Goal: Transaction & Acquisition: Purchase product/service

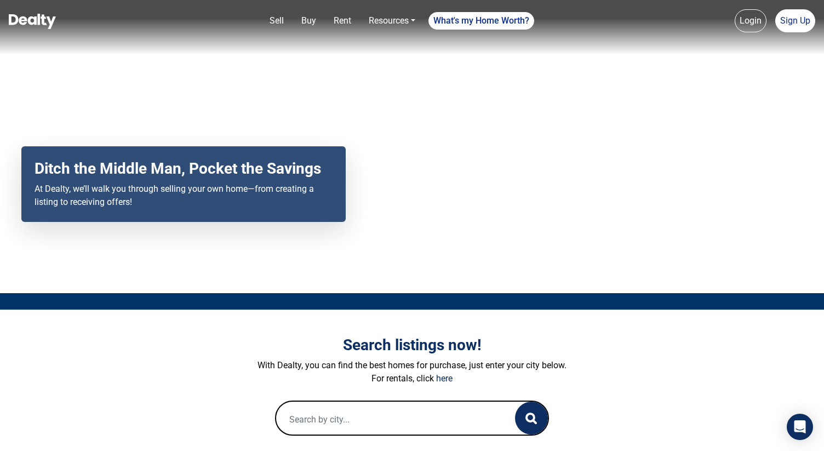
click at [388, 437] on div "Search listings now! With Dealty, you can find the best homes for purchase, jus…" at bounding box center [412, 385] width 624 height 152
click at [389, 412] on input "text" at bounding box center [384, 418] width 217 height 35
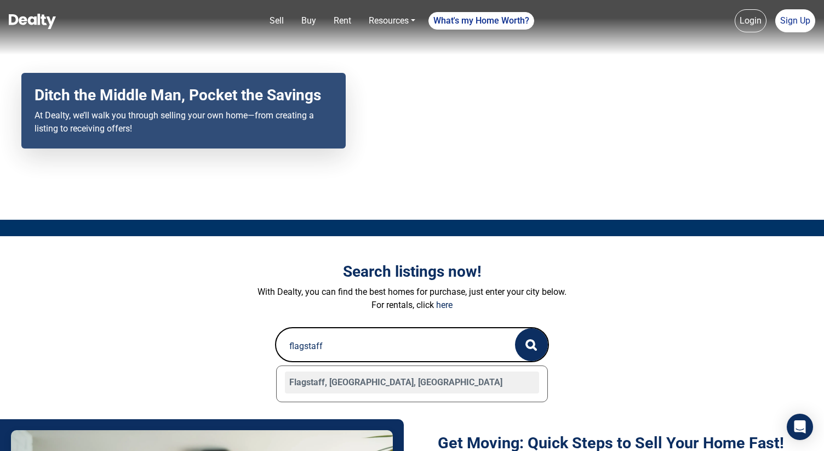
scroll to position [93, 0]
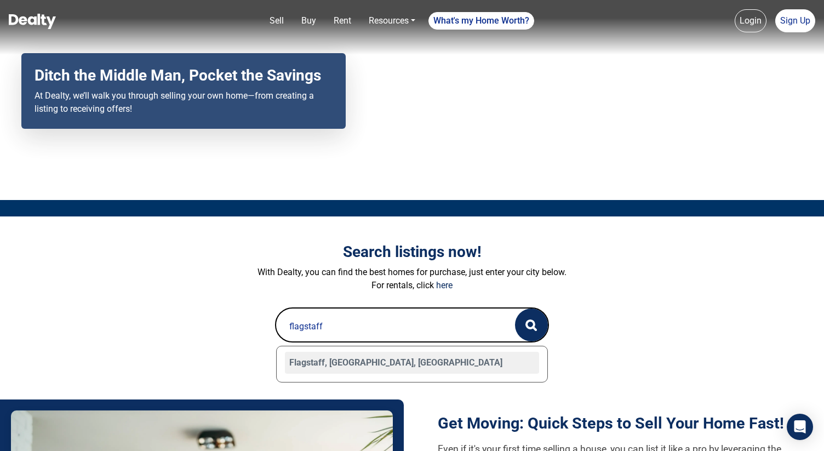
click at [372, 372] on div "Flagstaff, AZ, USA" at bounding box center [412, 363] width 254 height 22
type input "Flagstaff, AZ, USA"
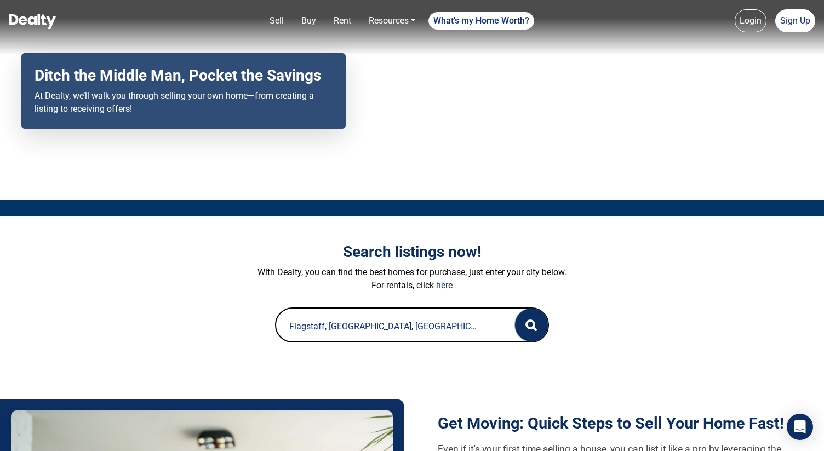
click at [521, 326] on button "button" at bounding box center [531, 324] width 33 height 33
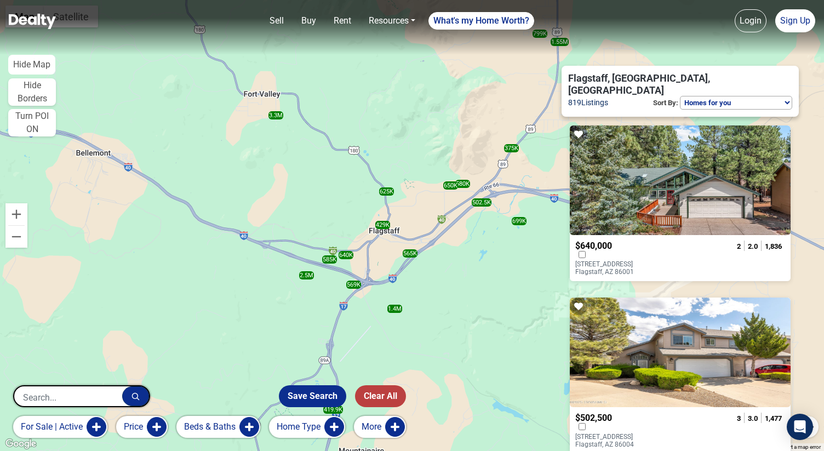
click at [754, 96] on select "Homes for you Price (Low to High) Price (High to Low) New or Recently Changed F…" at bounding box center [736, 103] width 112 height 14
select select "newest"
click at [680, 96] on select "Homes for you Price (Low to High) Price (High to Low) New or Recently Changed F…" at bounding box center [736, 103] width 112 height 14
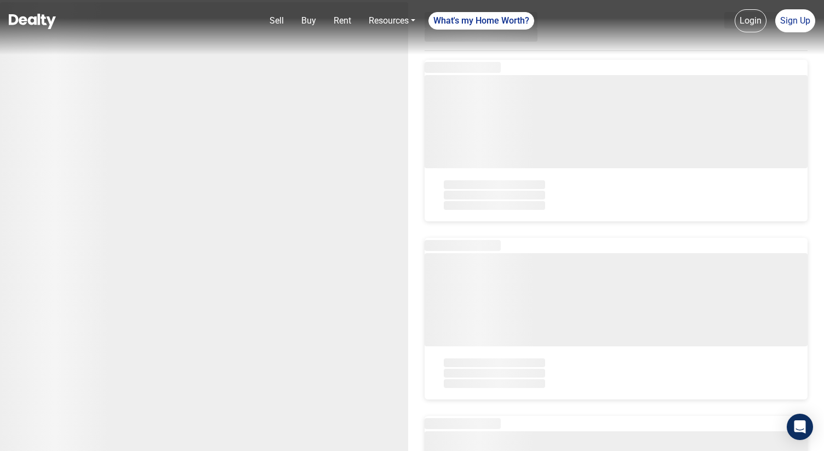
select select "newest"
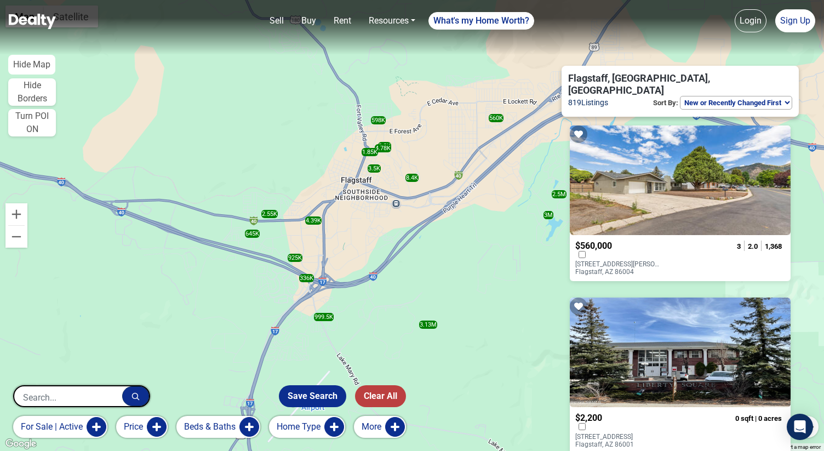
click at [689, 96] on select "Homes for you Price (Low to High) Price (High to Low) New or Recently Changed F…" at bounding box center [736, 103] width 112 height 14
click at [680, 96] on select "Homes for you Price (Low to High) Price (High to Low) New or Recently Changed F…" at bounding box center [736, 103] width 112 height 14
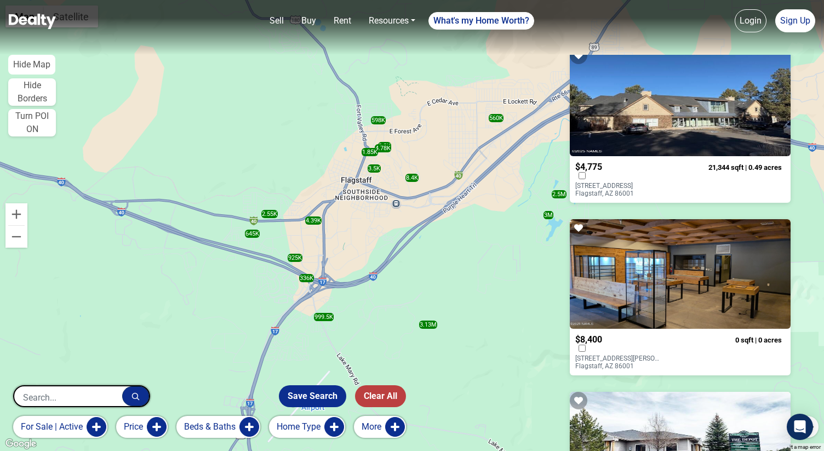
scroll to position [598, 0]
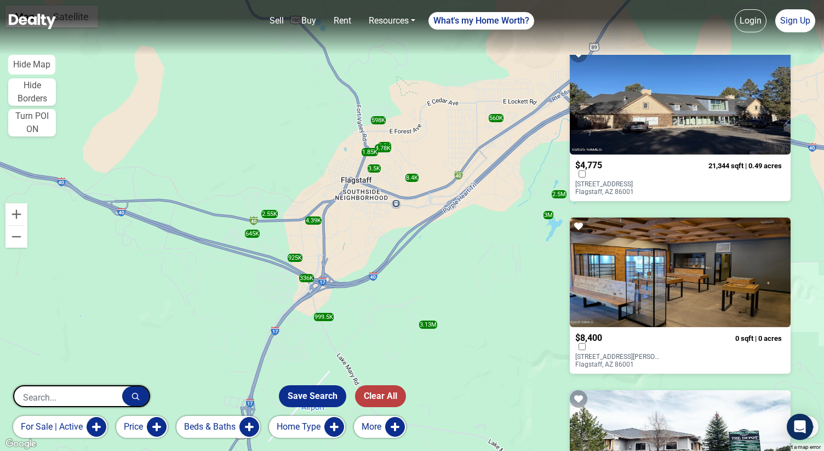
click at [635, 265] on div at bounding box center [680, 272] width 221 height 110
click at [376, 425] on button "More" at bounding box center [380, 427] width 52 height 22
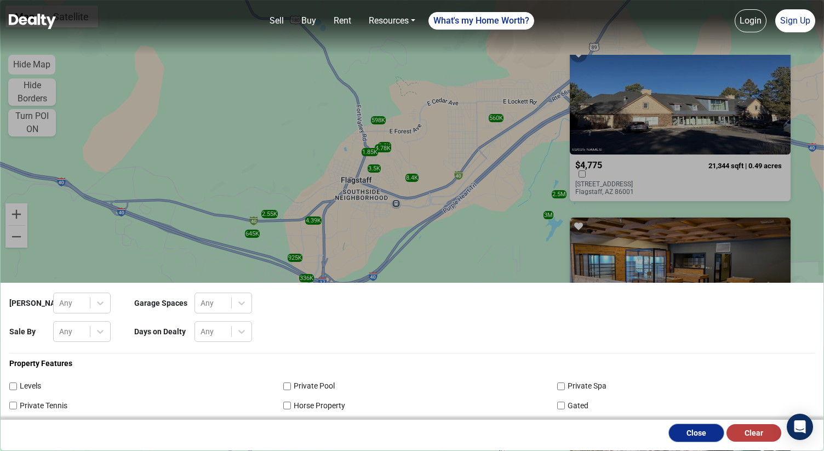
click at [682, 436] on button "Close" at bounding box center [696, 433] width 55 height 18
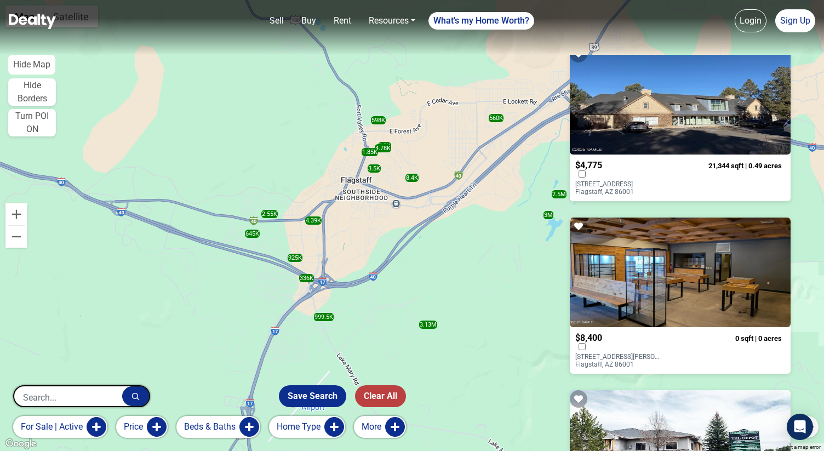
click at [398, 423] on button "More" at bounding box center [380, 427] width 52 height 22
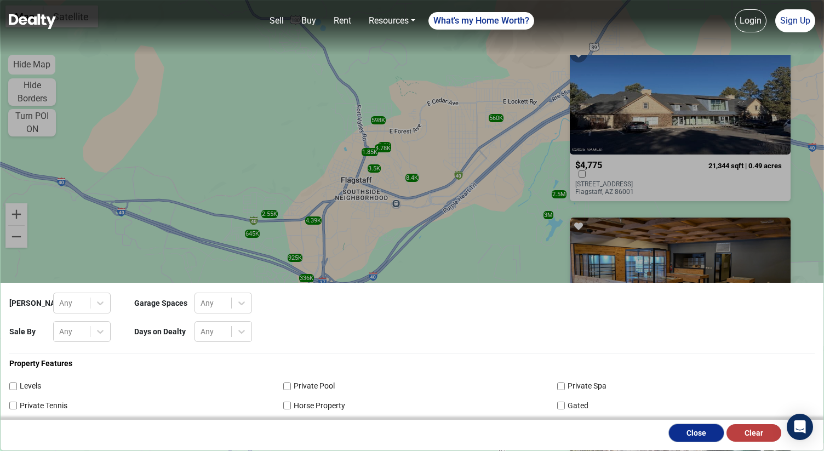
click at [706, 434] on button "Close" at bounding box center [696, 433] width 55 height 18
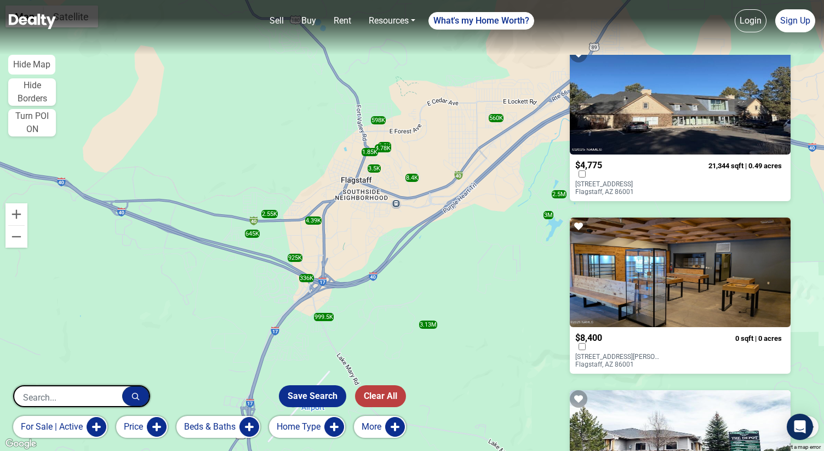
click at [320, 432] on button "Home Type" at bounding box center [307, 427] width 76 height 22
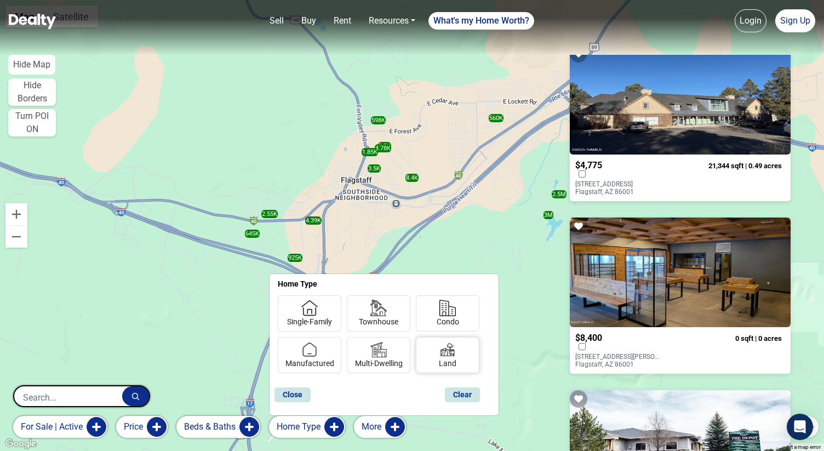
click at [438, 364] on label "Land" at bounding box center [447, 354] width 27 height 36
click at [439, 364] on input "Land" at bounding box center [442, 361] width 7 height 7
checkbox input "true"
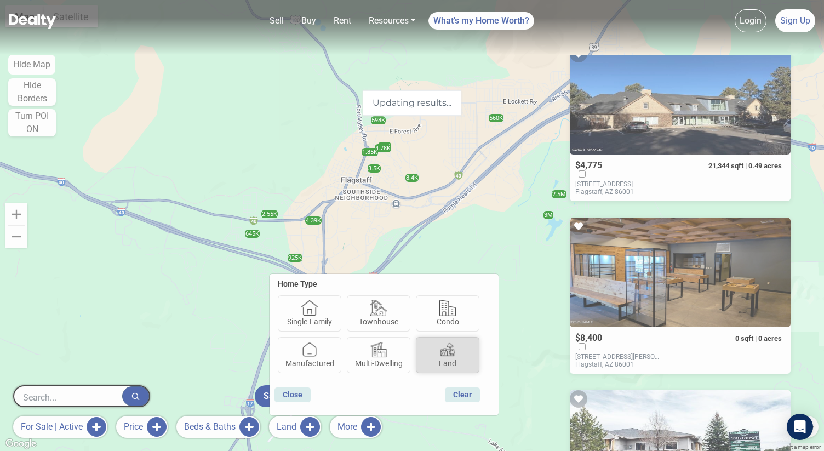
scroll to position [425, 0]
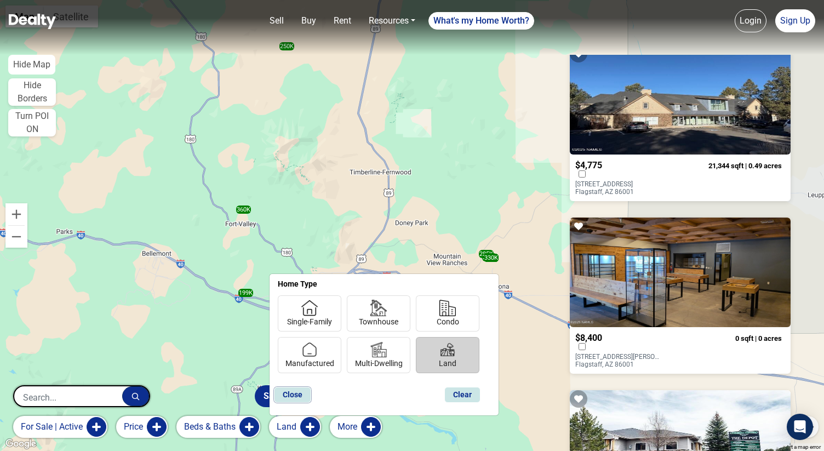
click at [297, 395] on button "Close" at bounding box center [292, 395] width 37 height 16
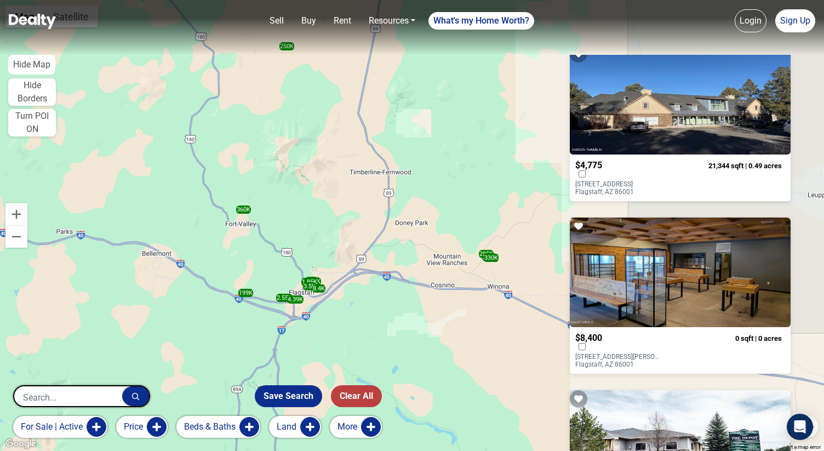
scroll to position [0, 0]
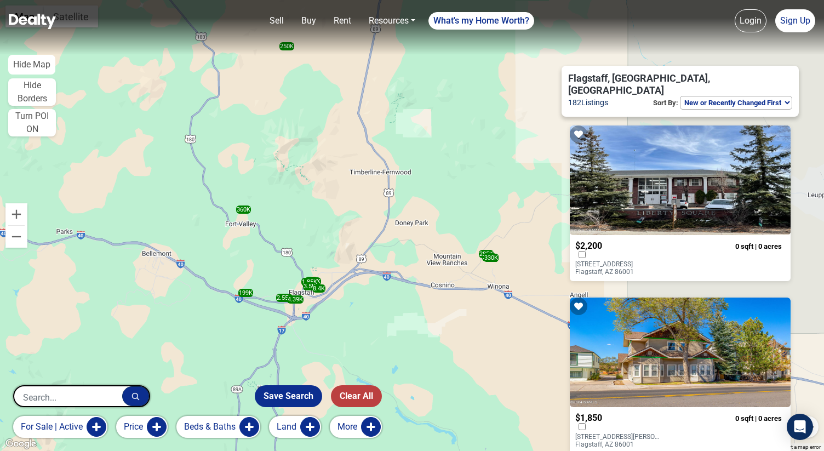
click at [96, 427] on button "for sale | active" at bounding box center [60, 427] width 94 height 22
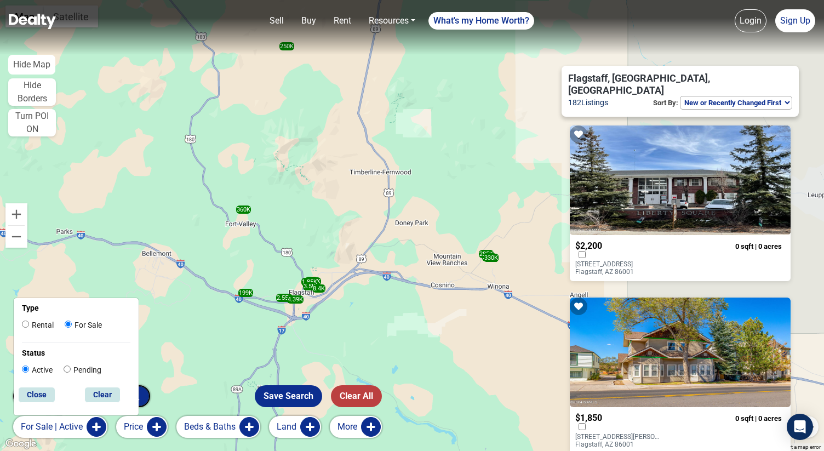
click at [48, 324] on label "Rental" at bounding box center [38, 325] width 32 height 12
click at [29, 324] on input "Rental" at bounding box center [25, 323] width 7 height 7
radio input "true"
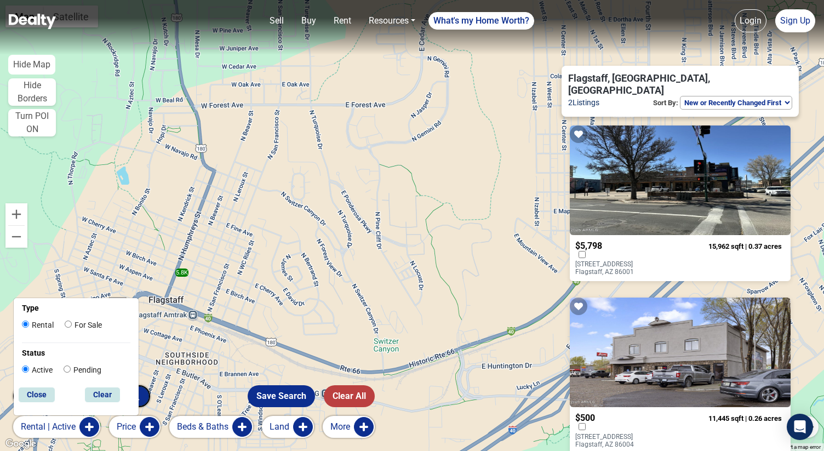
click at [78, 325] on label "For Sale" at bounding box center [83, 325] width 37 height 12
click at [72, 325] on input "For Sale" at bounding box center [68, 323] width 7 height 7
radio input "true"
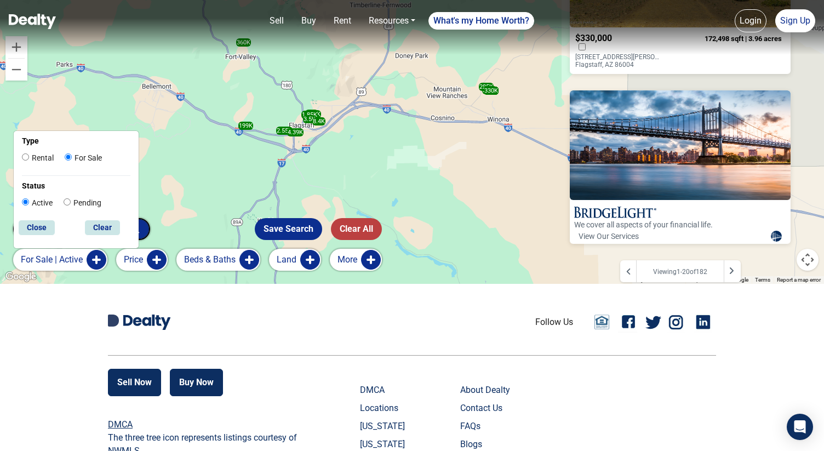
scroll to position [169, 0]
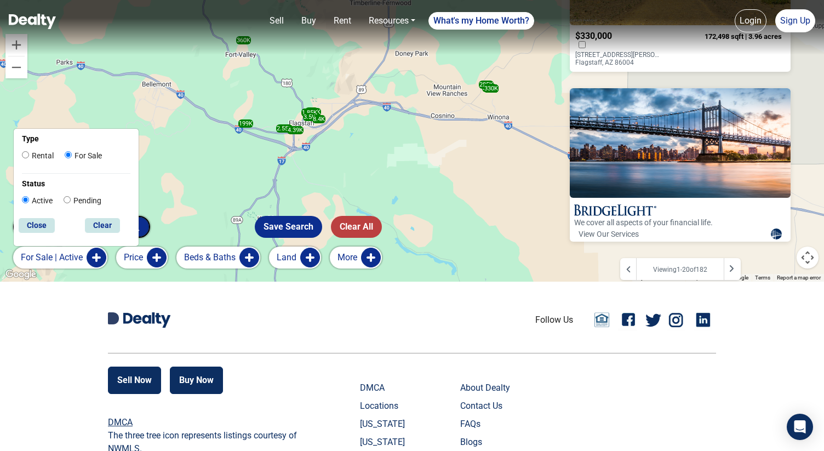
click at [734, 264] on icon at bounding box center [730, 268] width 5 height 9
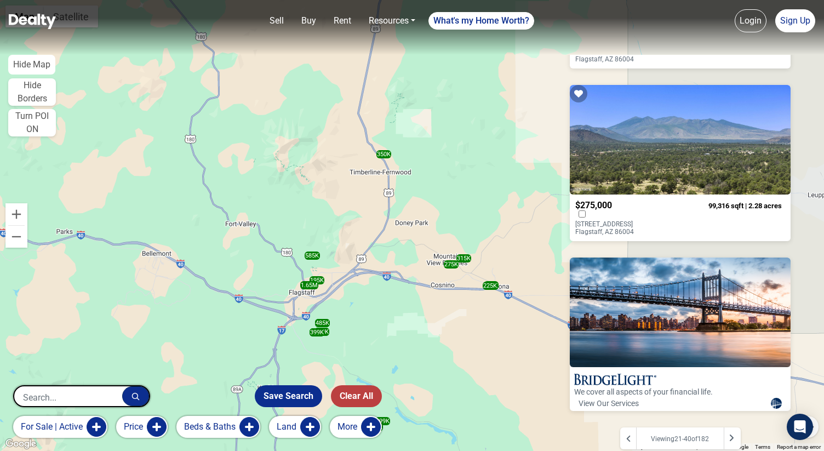
scroll to position [3144, 0]
click at [740, 431] on div at bounding box center [731, 438] width 17 height 22
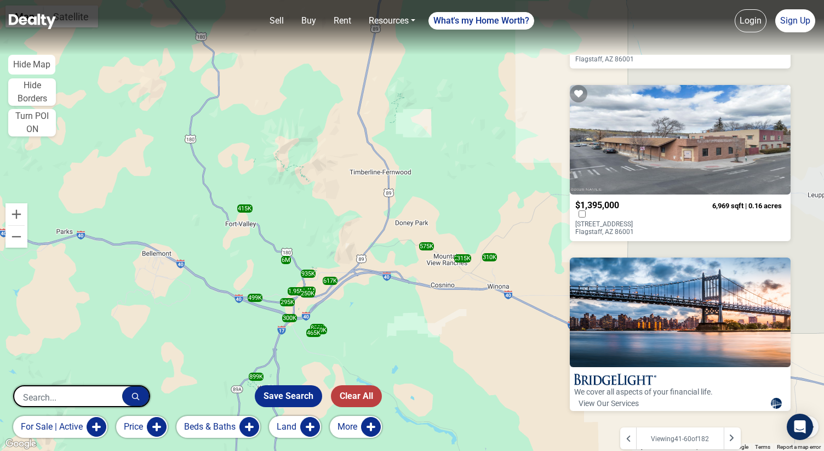
click at [734, 427] on div at bounding box center [731, 438] width 17 height 22
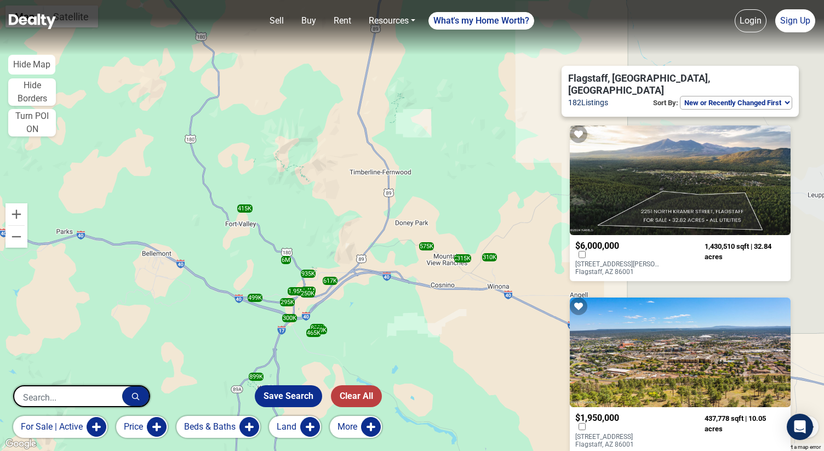
click at [736, 96] on select "Homes for you Price (Low to High) Price (High to Low) New or Recently Changed F…" at bounding box center [736, 103] width 112 height 14
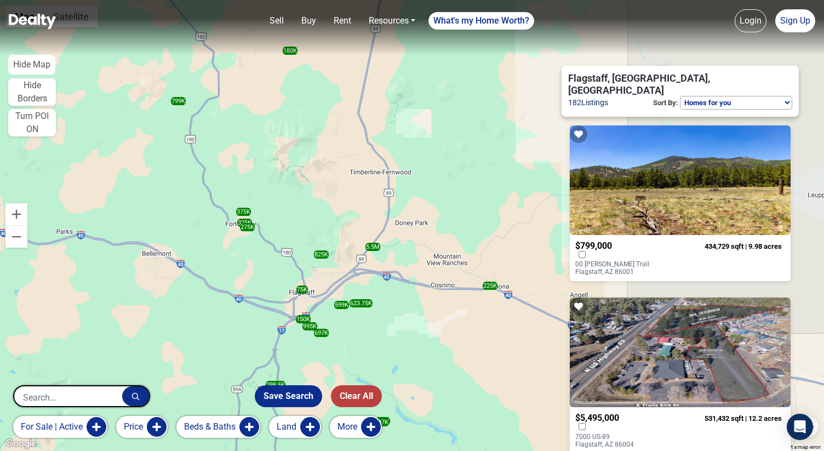
click at [680, 96] on select "Homes for you Price (Low to High) Price (High to Low) New or Recently Changed F…" at bounding box center [736, 103] width 112 height 14
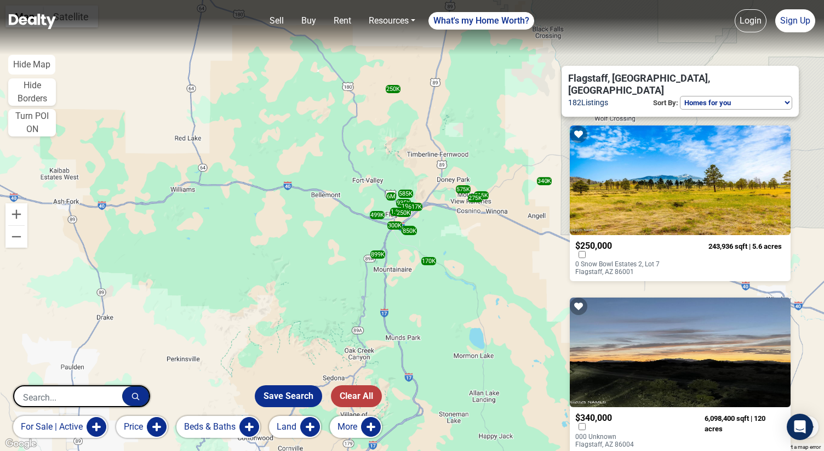
click at [716, 96] on select "Homes for you Price (Low to High) Price (High to Low) New or Recently Changed F…" at bounding box center [736, 103] width 112 height 14
select select "newest"
click at [680, 96] on select "Homes for you Price (Low to High) Price (High to Low) New or Recently Changed F…" at bounding box center [736, 103] width 112 height 14
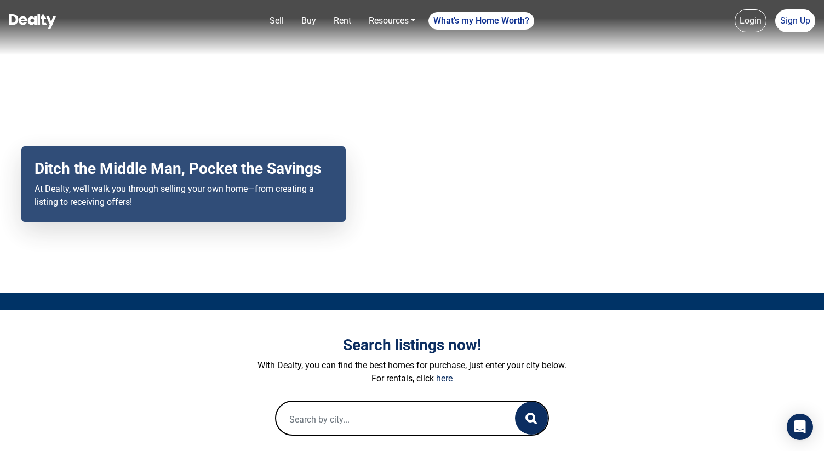
click at [744, 25] on link "Login" at bounding box center [750, 20] width 32 height 23
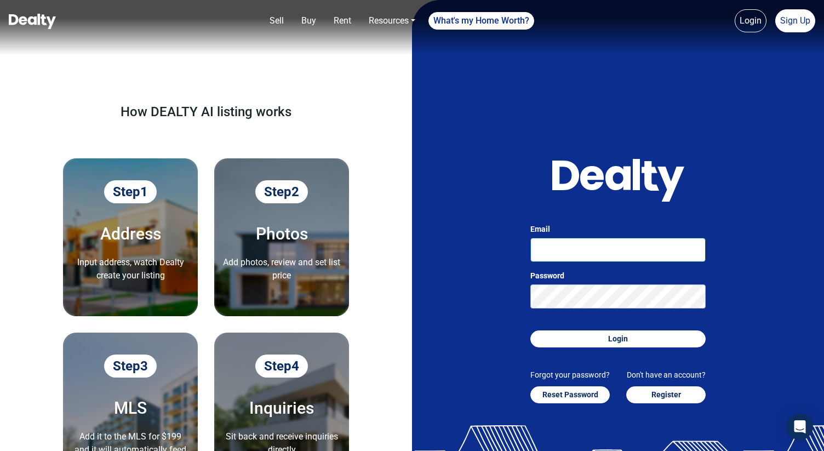
click at [602, 250] on input "Email" at bounding box center [617, 250] width 175 height 24
click at [591, 256] on input "[PERSON_NAME][EMAIL_ADDRESS][DOMAIN_NAME]" at bounding box center [617, 250] width 175 height 24
click at [594, 252] on input "[PERSON_NAME][EMAIL_ADDRESS][DOMAIN_NAME]" at bounding box center [617, 250] width 175 height 24
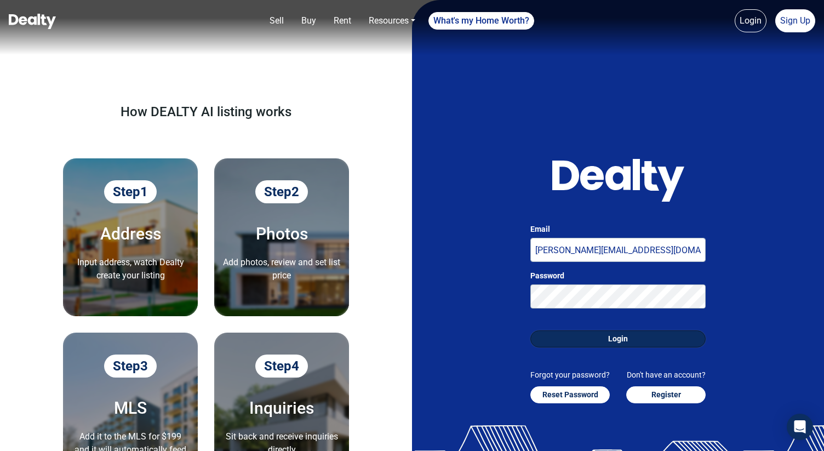
click at [623, 342] on button "Login" at bounding box center [617, 338] width 175 height 17
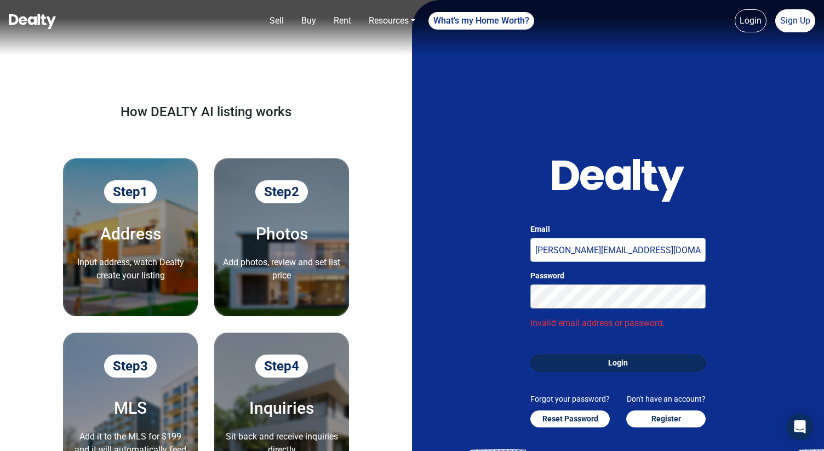
click at [607, 363] on button "Login" at bounding box center [617, 362] width 175 height 17
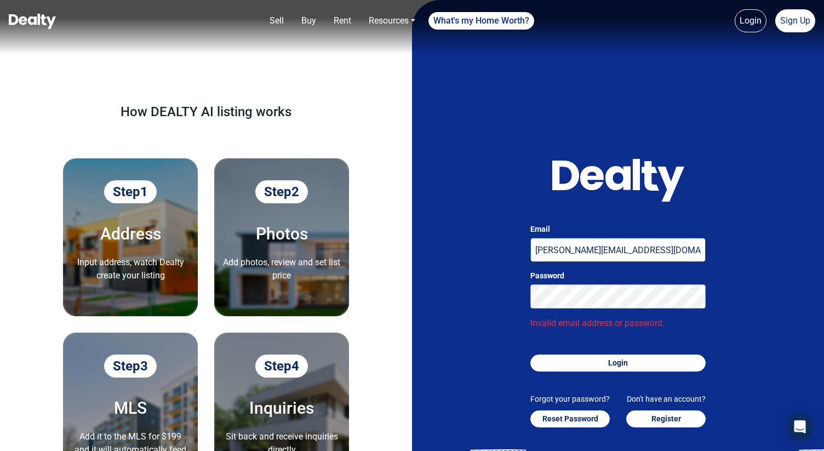
click at [602, 249] on input "[PERSON_NAME][EMAIL_ADDRESS][DOMAIN_NAME]" at bounding box center [617, 250] width 175 height 24
click at [602, 250] on input "[PERSON_NAME][EMAIL_ADDRESS][DOMAIN_NAME]" at bounding box center [617, 250] width 175 height 24
type input "[PERSON_NAME][EMAIL_ADDRESS][DOMAIN_NAME]"
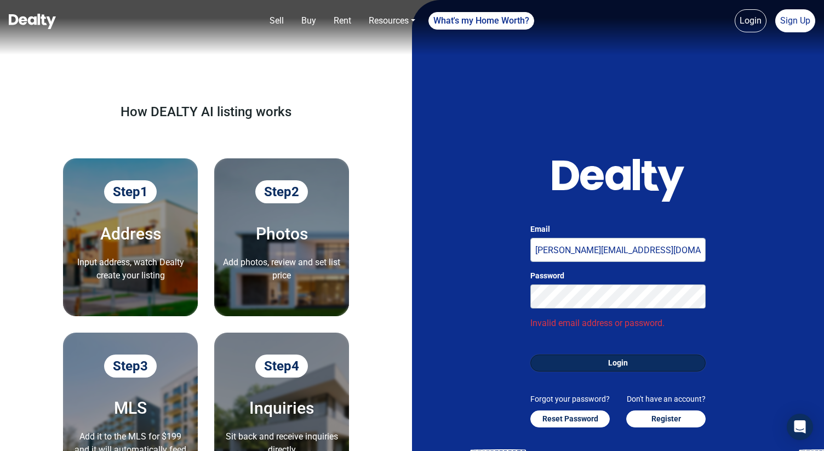
click at [588, 367] on button "Login" at bounding box center [617, 362] width 175 height 17
